Goal: Task Accomplishment & Management: Manage account settings

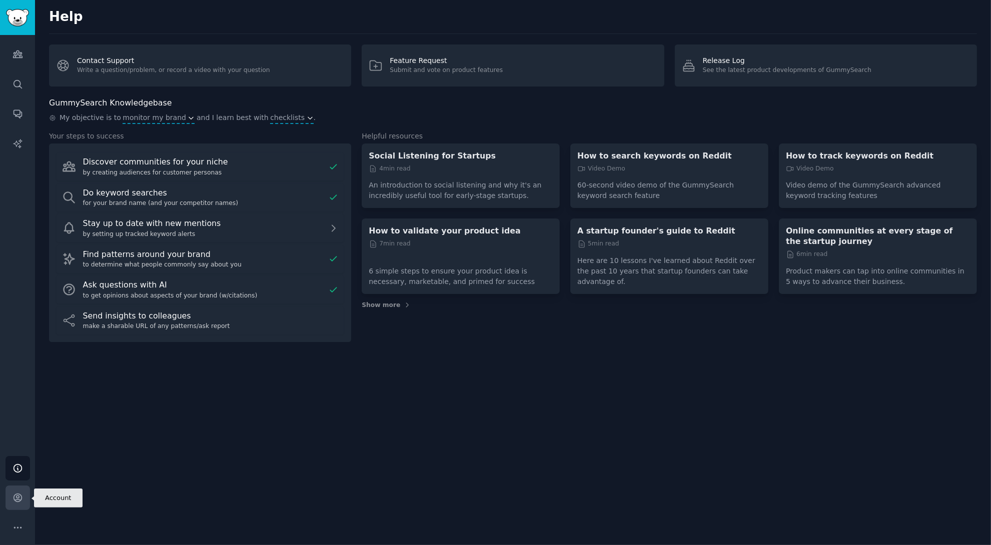
click at [18, 496] on icon "Sidebar" at bounding box center [18, 498] width 8 height 8
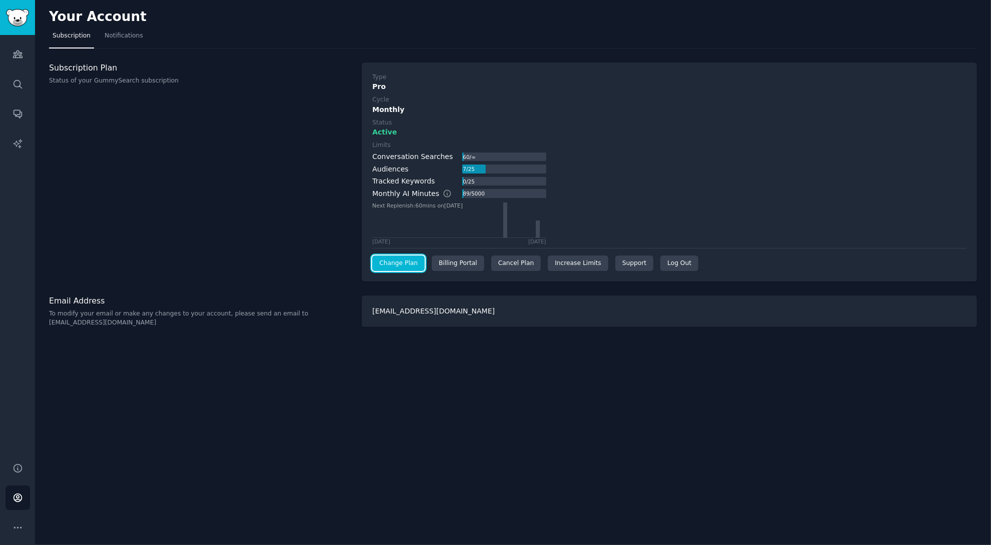
click at [401, 260] on link "Change Plan" at bounding box center [398, 264] width 53 height 16
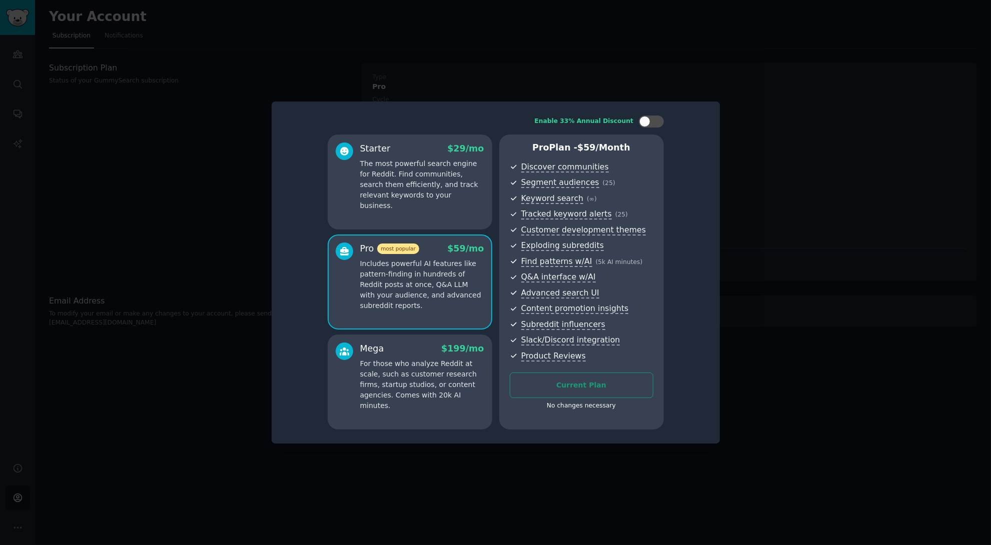
click at [428, 174] on p "The most powerful search engine for Reddit. Find communities, search them effic…" at bounding box center [422, 185] width 124 height 53
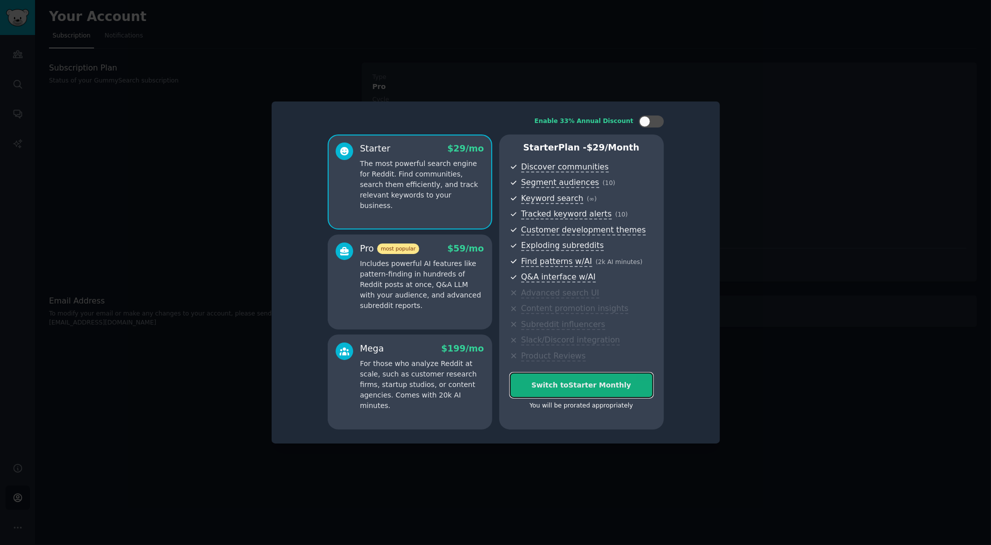
click at [599, 387] on div "Switch to Starter Monthly" at bounding box center [581, 385] width 143 height 11
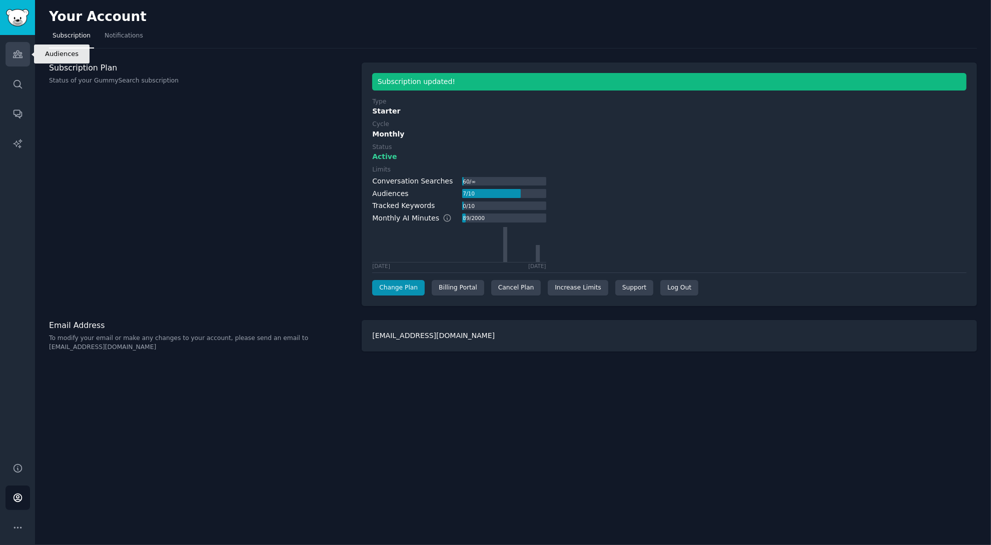
click at [14, 57] on icon "Sidebar" at bounding box center [18, 54] width 11 height 11
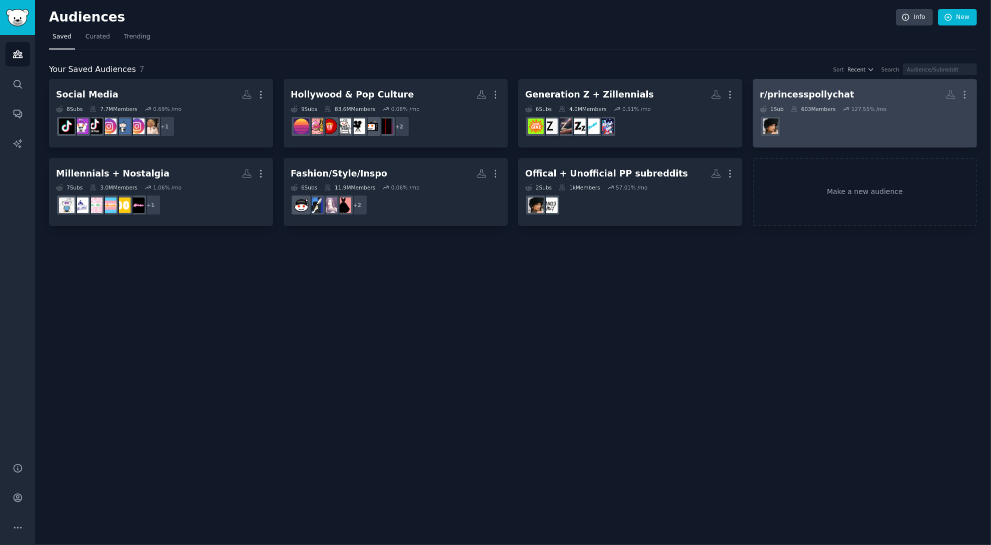
click at [856, 95] on h2 "r/princesspollychat More" at bounding box center [865, 95] width 210 height 18
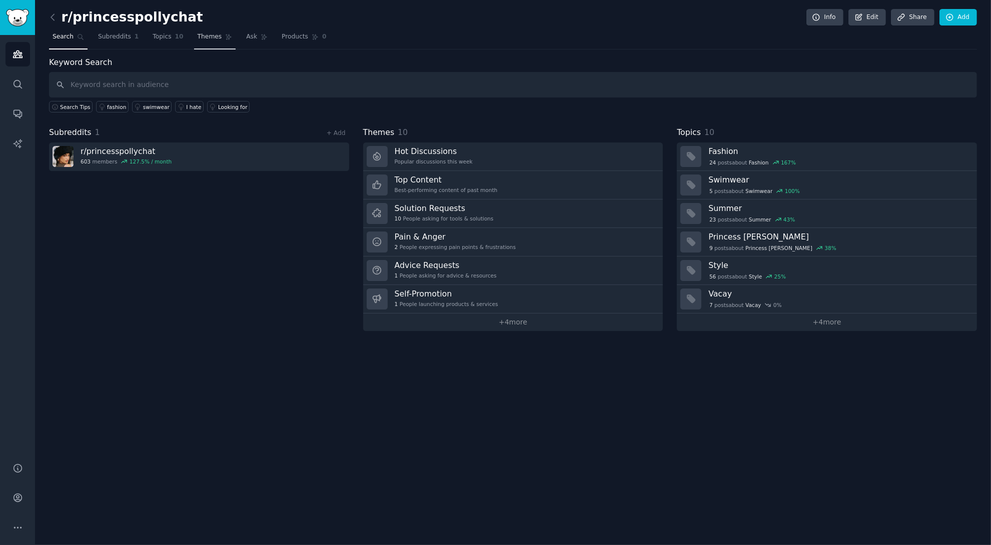
click at [216, 38] on span "Themes" at bounding box center [210, 37] width 25 height 9
